Goal: Find specific page/section: Find specific page/section

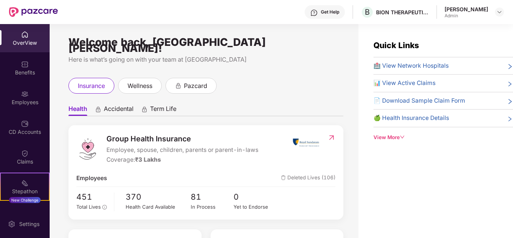
scroll to position [113, 0]
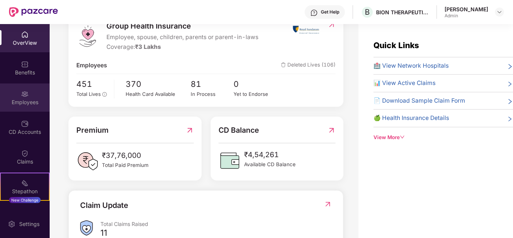
click at [26, 103] on div "Employees" at bounding box center [25, 103] width 50 height 8
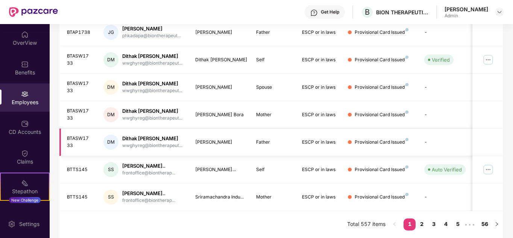
scroll to position [237, 0]
click at [449, 223] on link "4" at bounding box center [446, 224] width 12 height 11
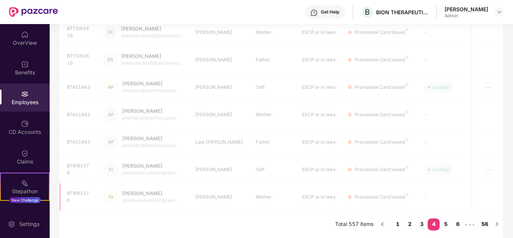
scroll to position [224, 0]
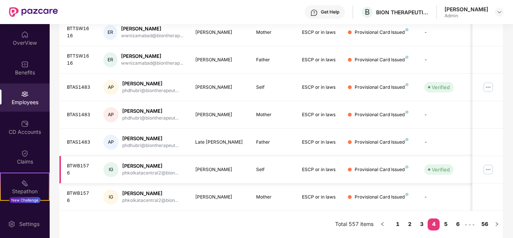
click at [491, 170] on img at bounding box center [488, 170] width 12 height 12
click at [460, 224] on link "6" at bounding box center [458, 224] width 12 height 11
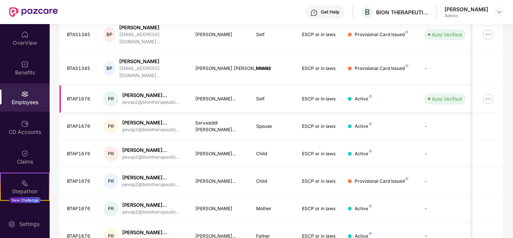
click at [491, 93] on img at bounding box center [488, 99] width 12 height 12
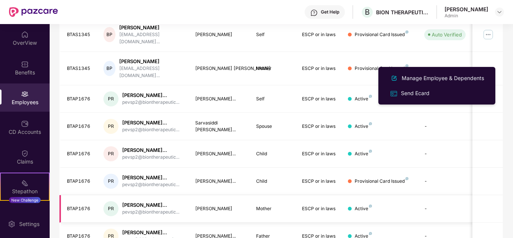
click at [489, 195] on td at bounding box center [487, 208] width 30 height 27
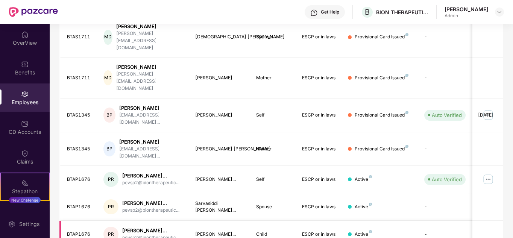
scroll to position [149, 0]
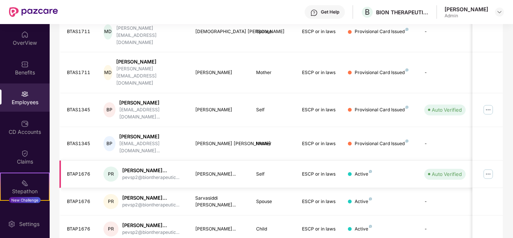
click at [489, 168] on img at bounding box center [488, 174] width 12 height 12
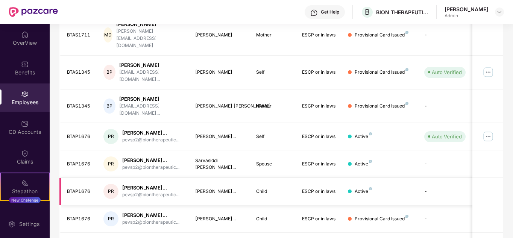
scroll to position [224, 0]
